Goal: Information Seeking & Learning: Learn about a topic

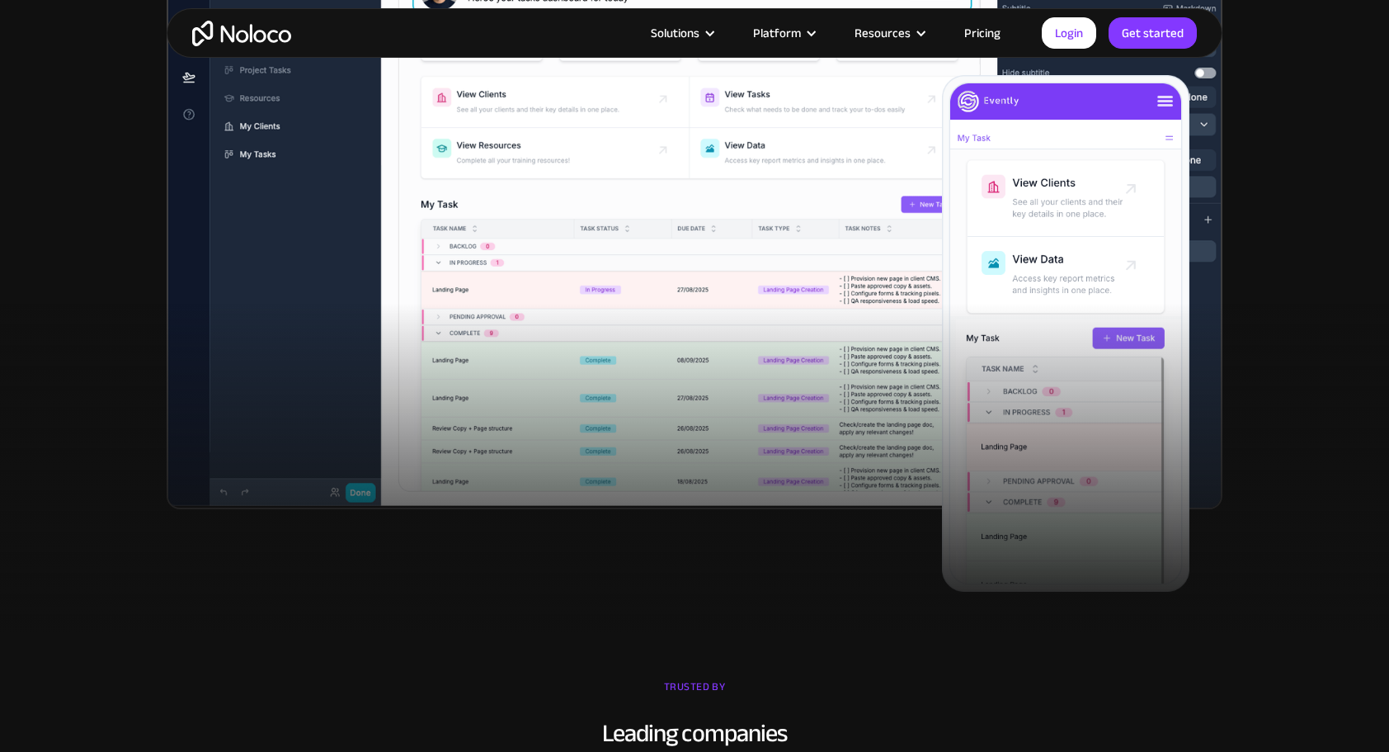
scroll to position [137, 0]
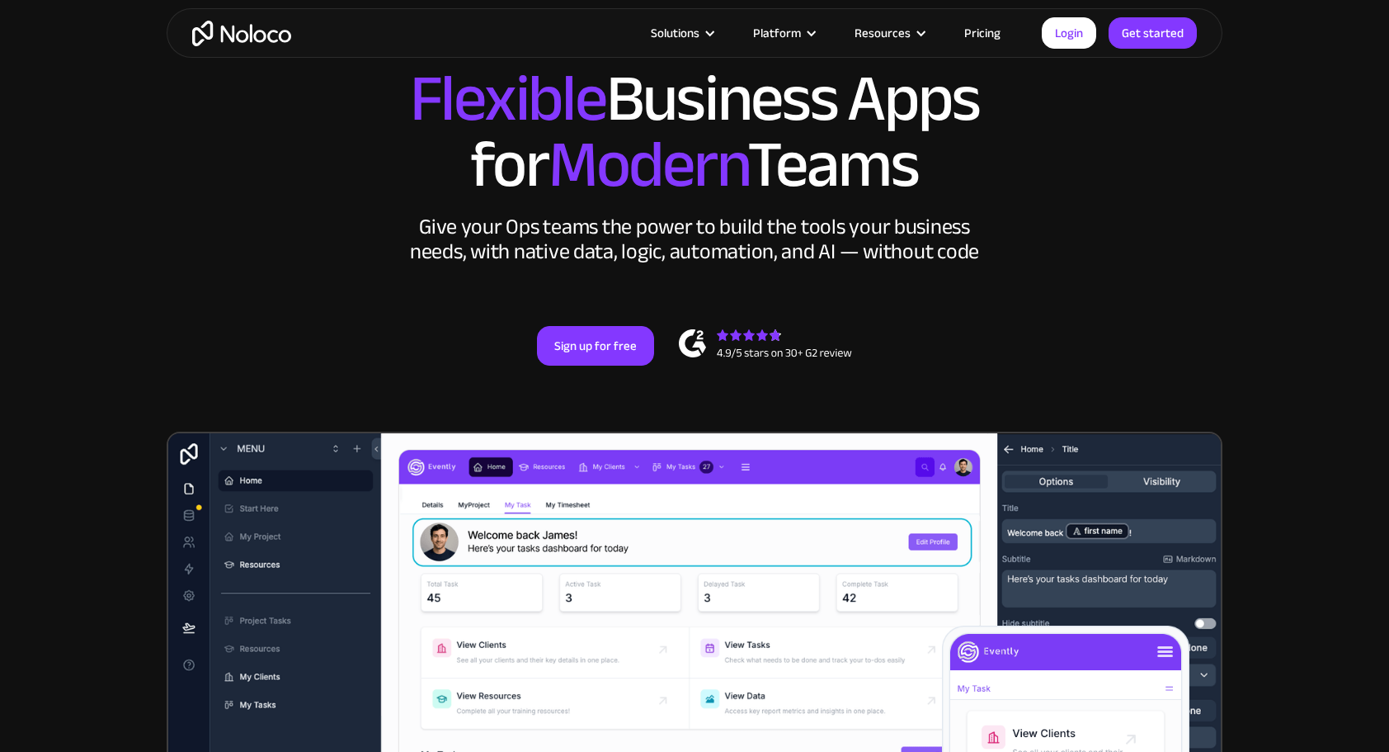
click at [995, 36] on link "Pricing" at bounding box center [983, 32] width 78 height 21
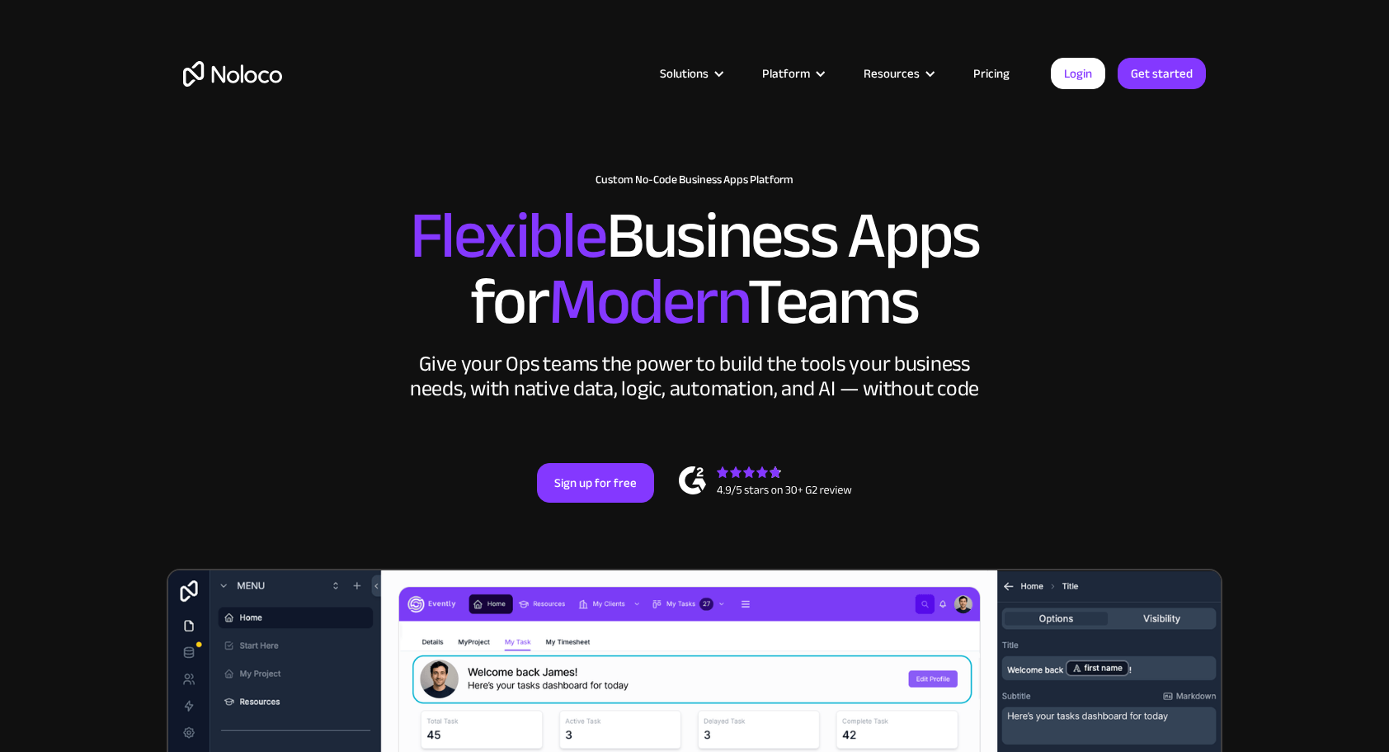
click at [1007, 77] on link "Pricing" at bounding box center [992, 73] width 78 height 21
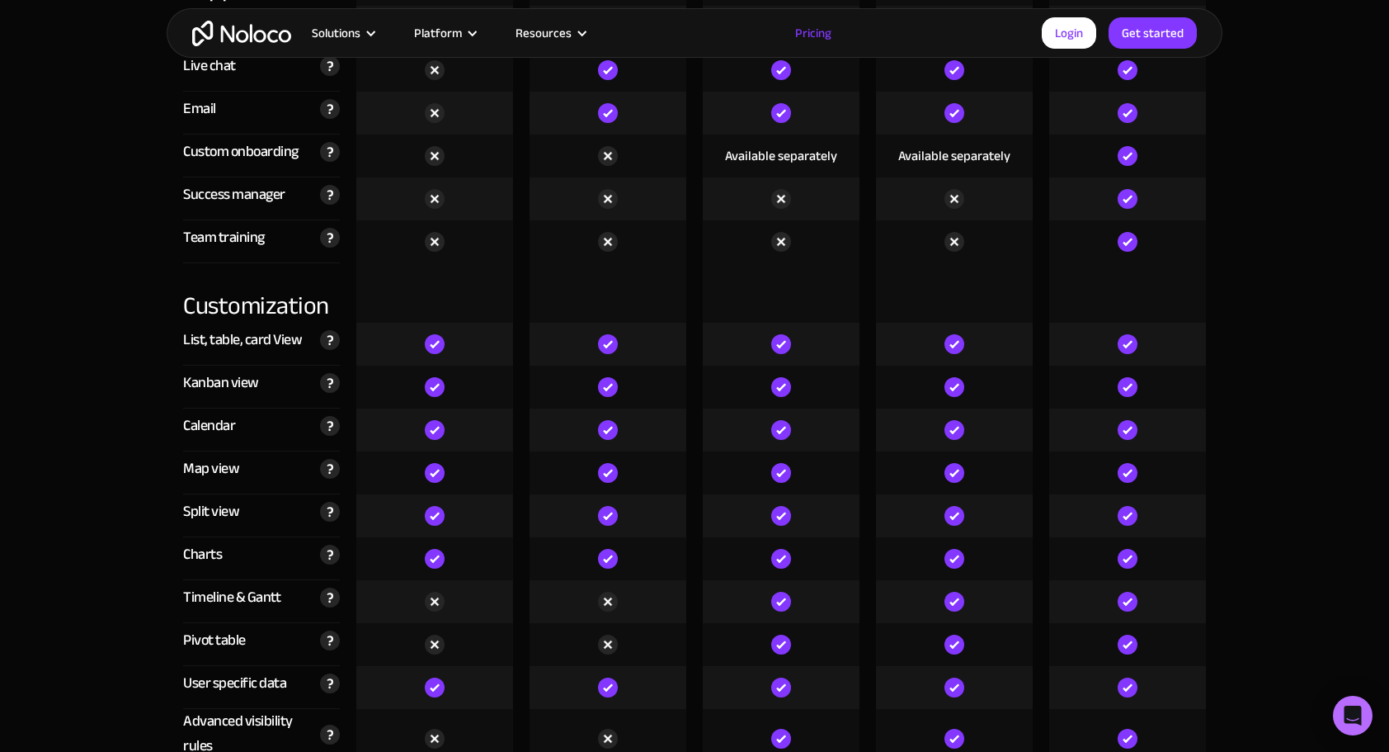
scroll to position [4400, 0]
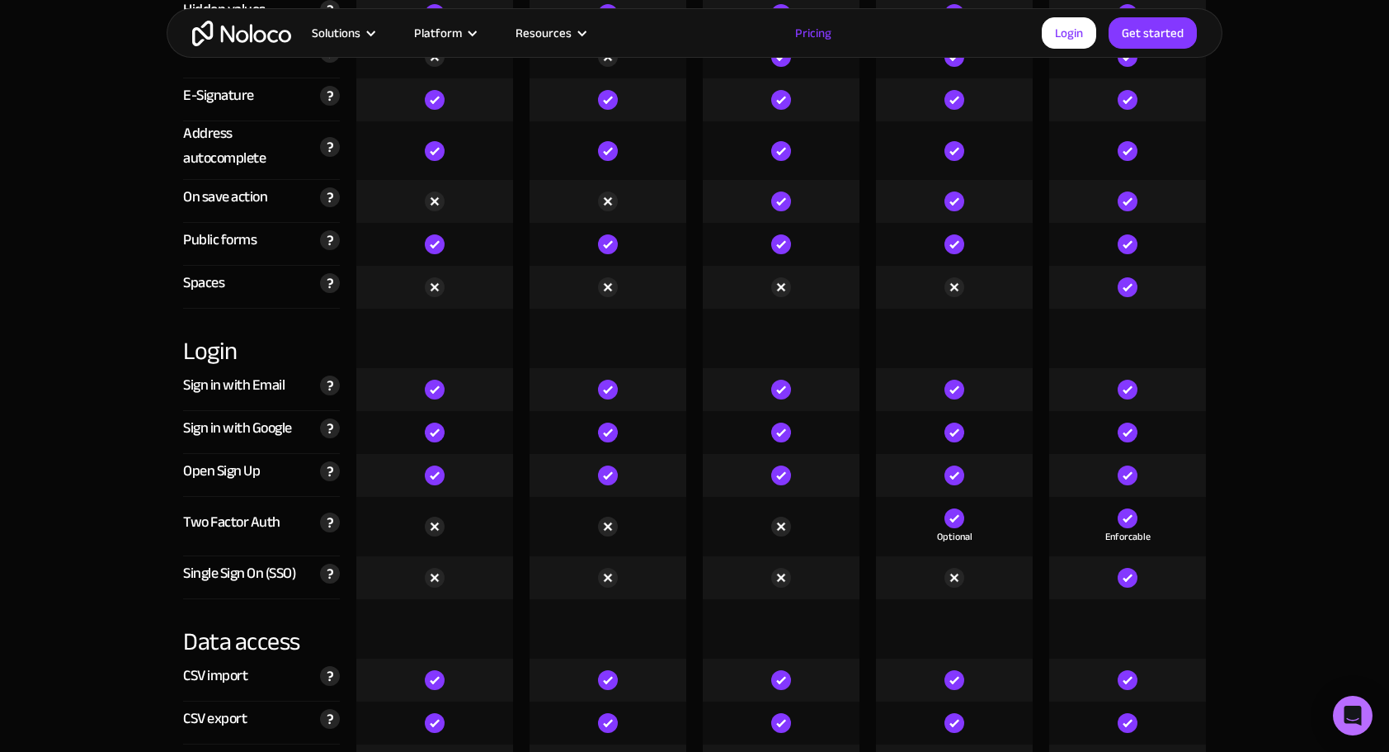
scroll to position [6051, 0]
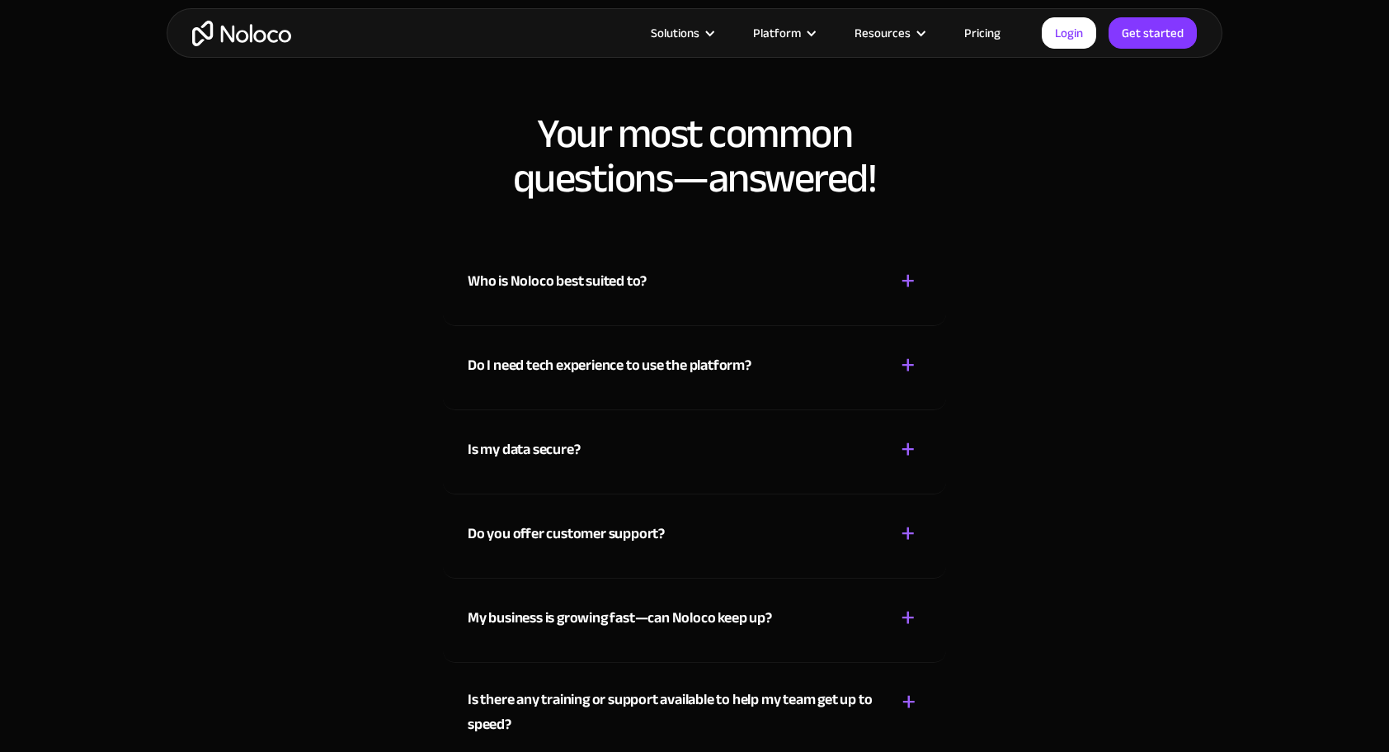
scroll to position [8424, 0]
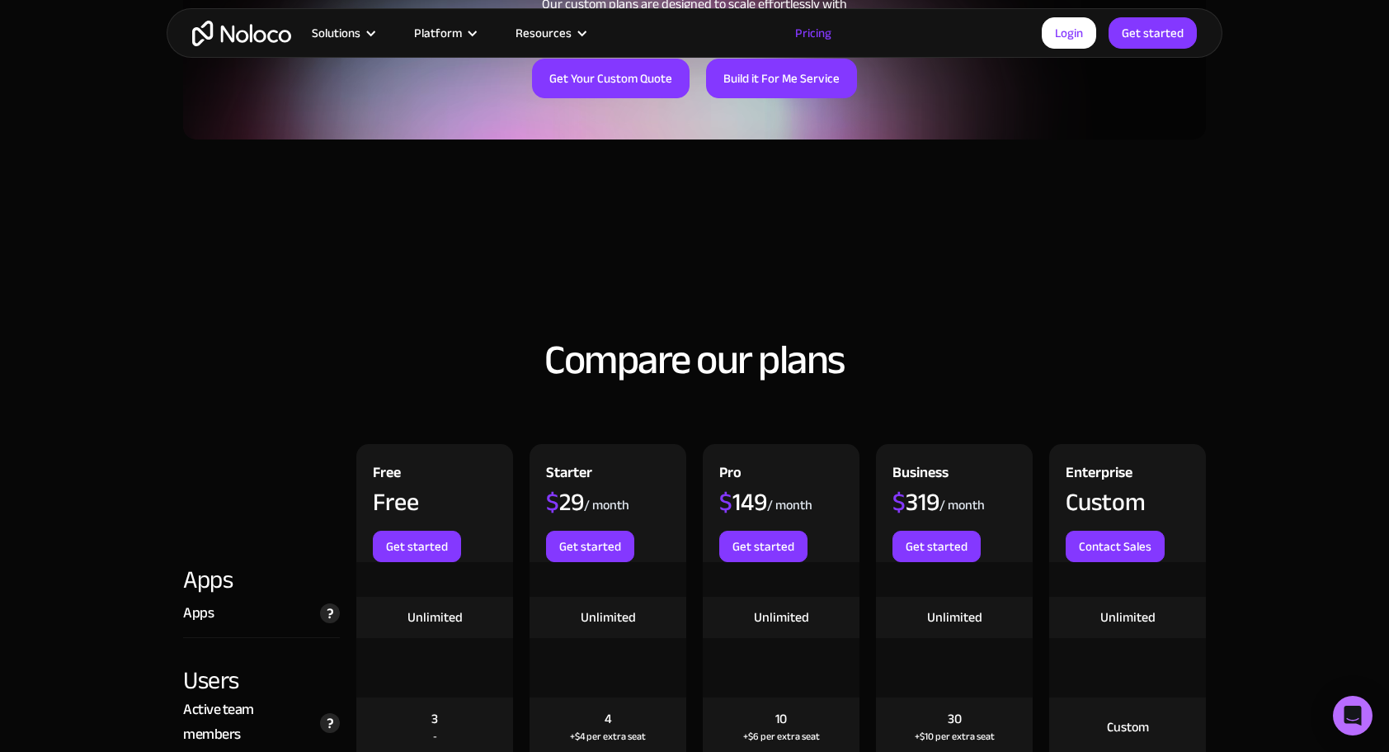
scroll to position [1187, 0]
